Goal: Entertainment & Leisure: Consume media (video, audio)

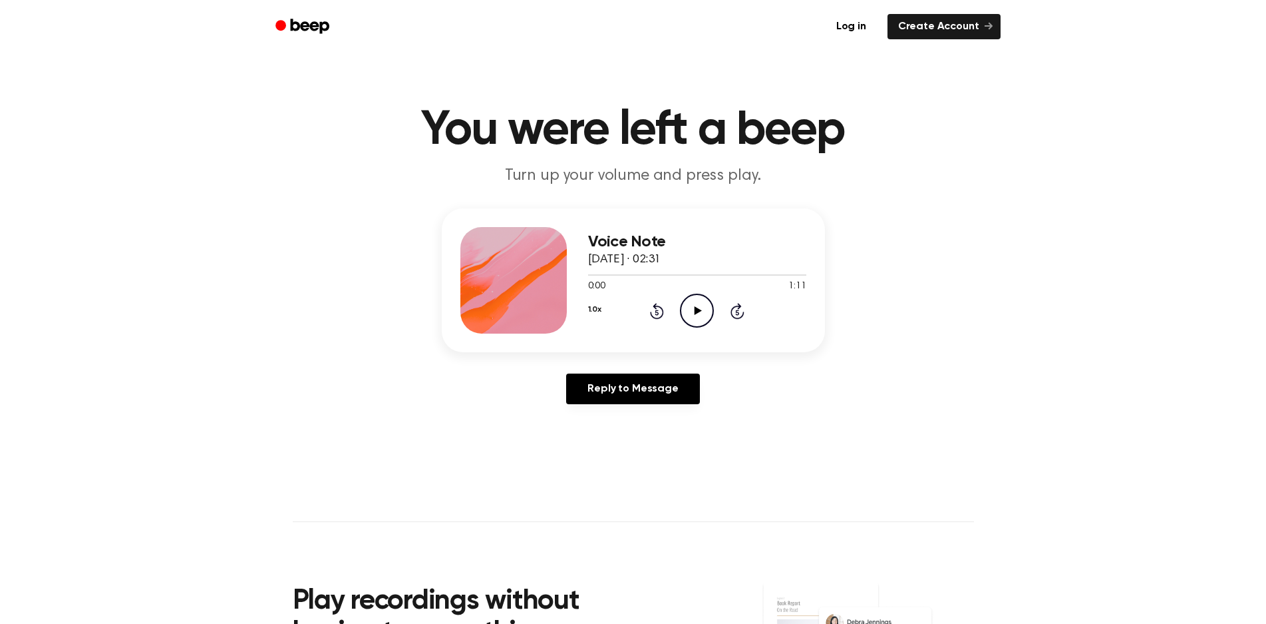
click at [693, 305] on icon "Play Audio" at bounding box center [697, 310] width 34 height 34
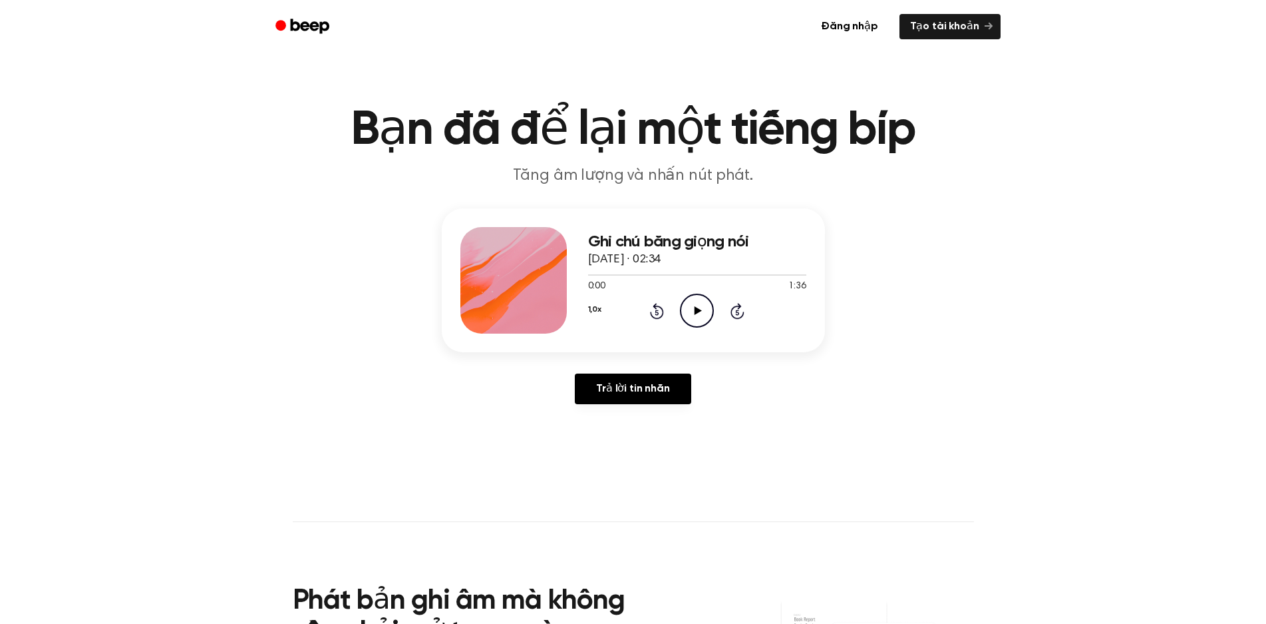
click at [688, 307] on icon "Play Audio" at bounding box center [697, 310] width 34 height 34
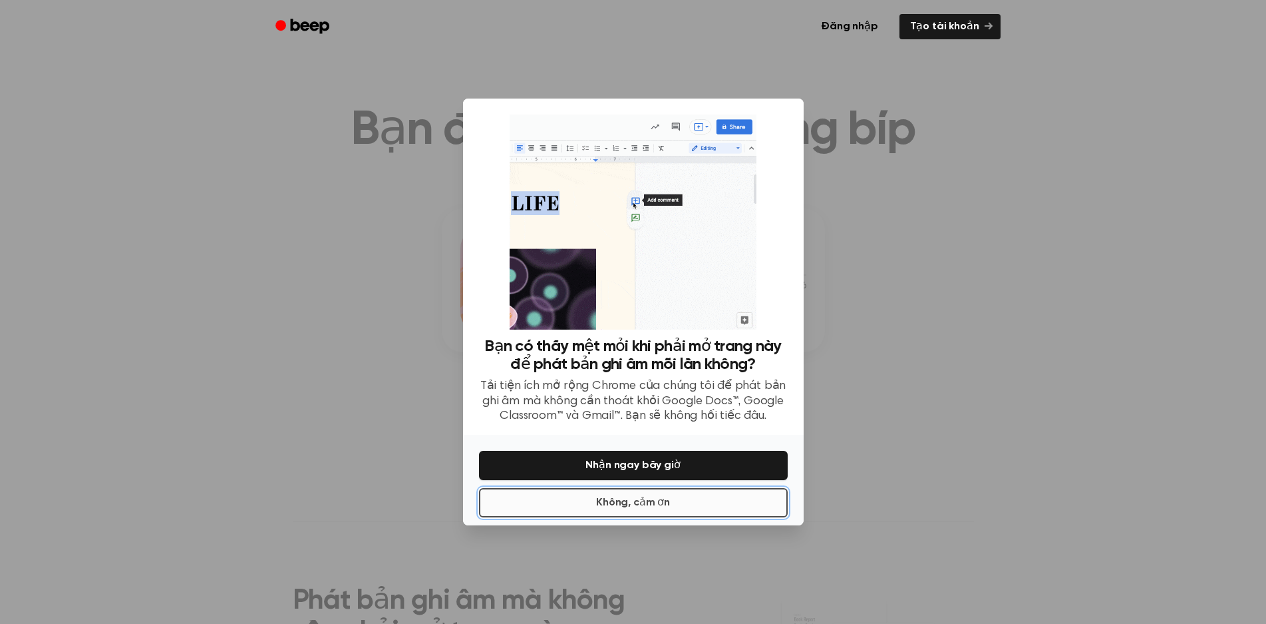
click at [644, 502] on font "Không, cảm ơn" at bounding box center [633, 502] width 74 height 11
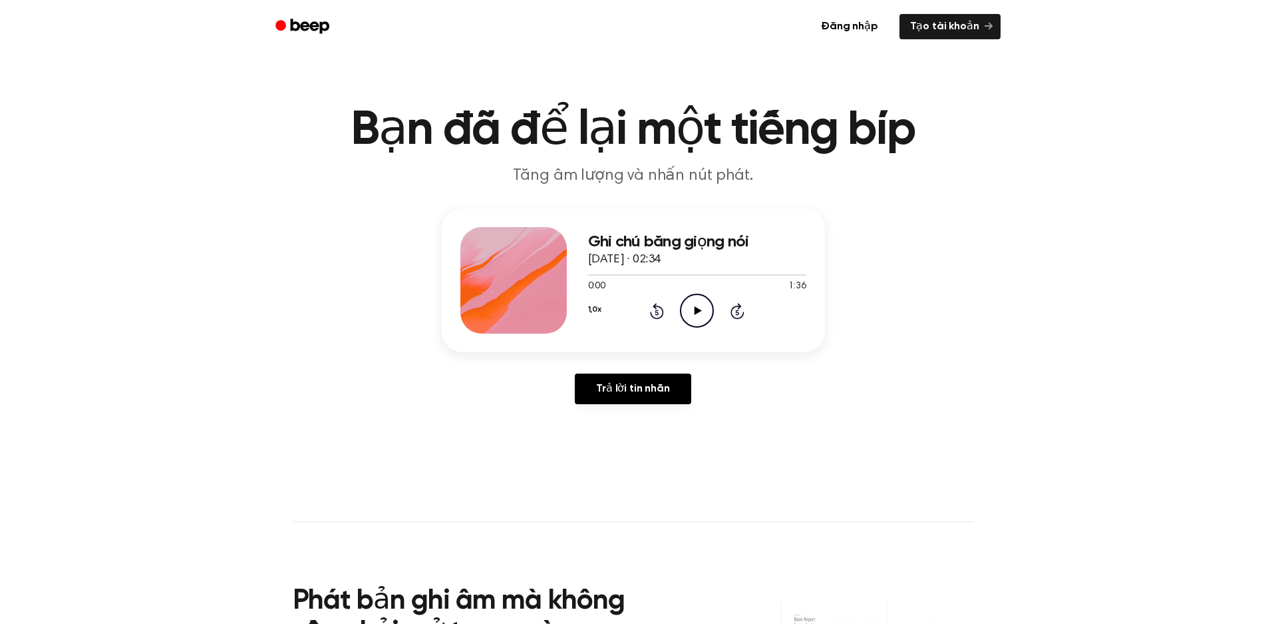
click at [702, 325] on circle at bounding box center [697, 310] width 33 height 33
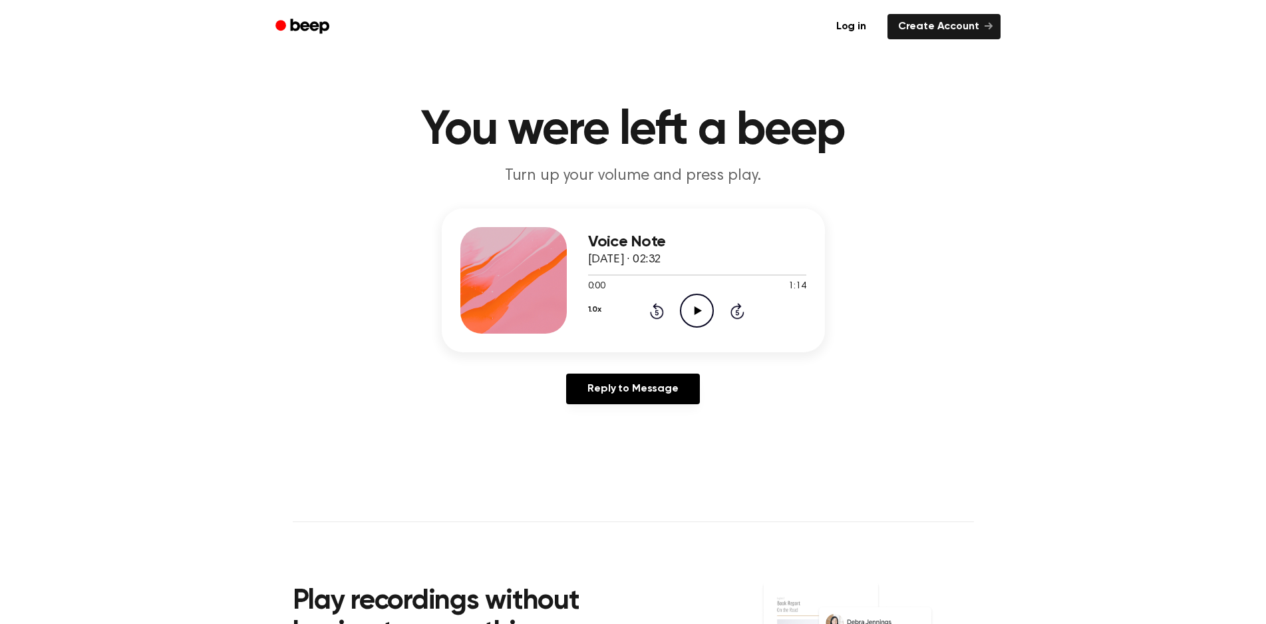
click at [697, 306] on icon "Play Audio" at bounding box center [697, 310] width 34 height 34
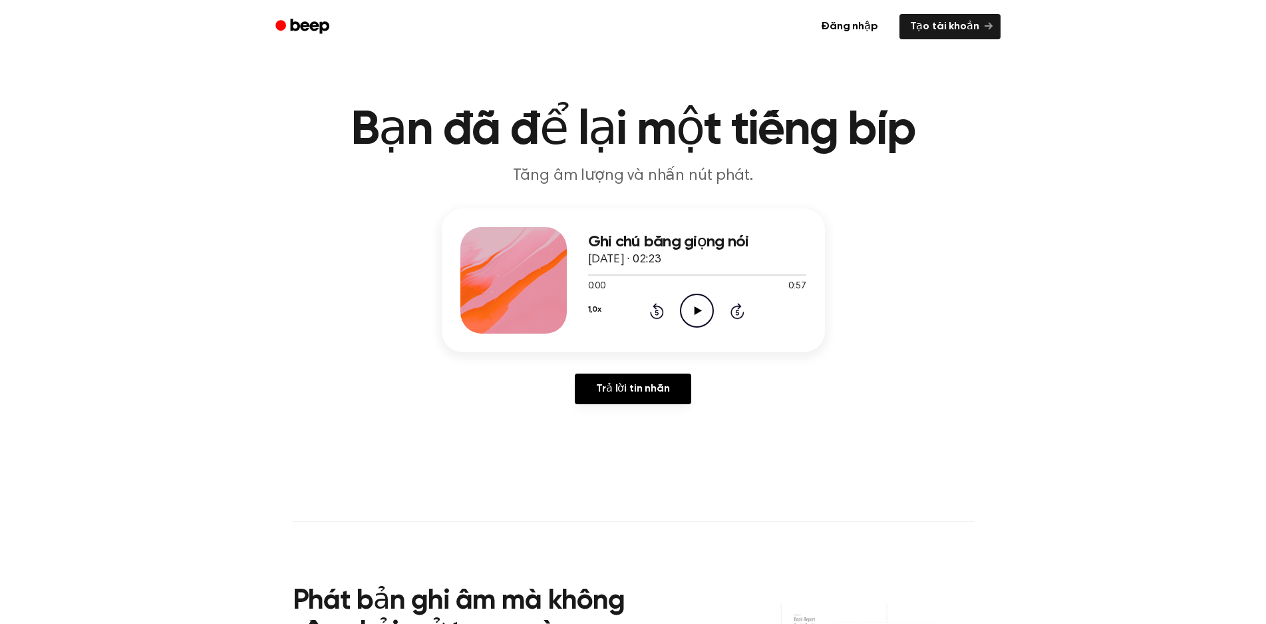
click at [701, 305] on icon "Play Audio" at bounding box center [697, 310] width 34 height 34
click at [702, 303] on icon "Play Audio" at bounding box center [697, 310] width 34 height 34
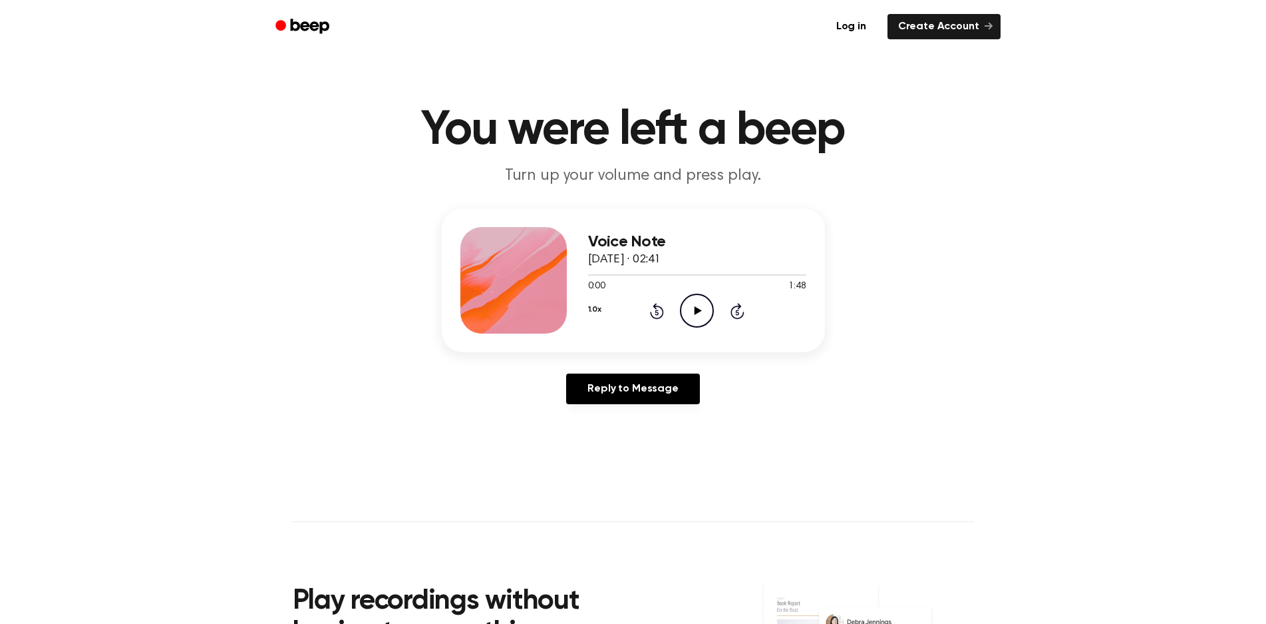
click at [697, 304] on icon "Play Audio" at bounding box center [697, 310] width 34 height 34
